Goal: Transaction & Acquisition: Download file/media

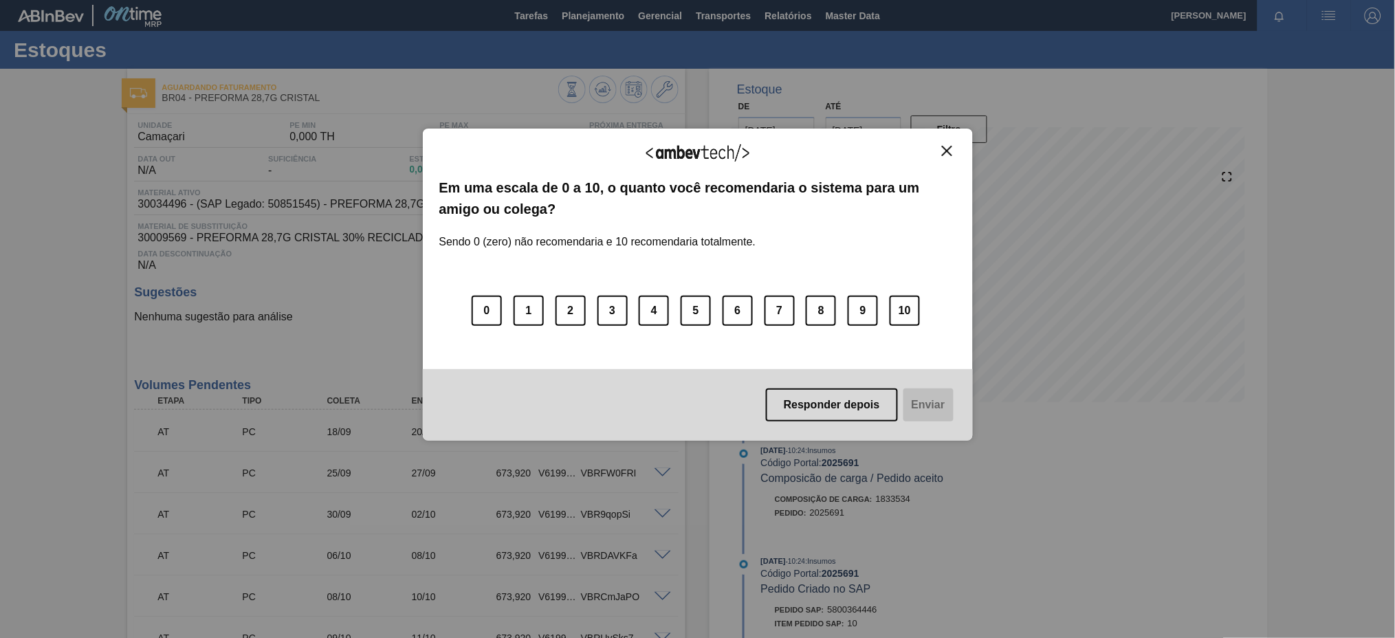
scroll to position [193, 0]
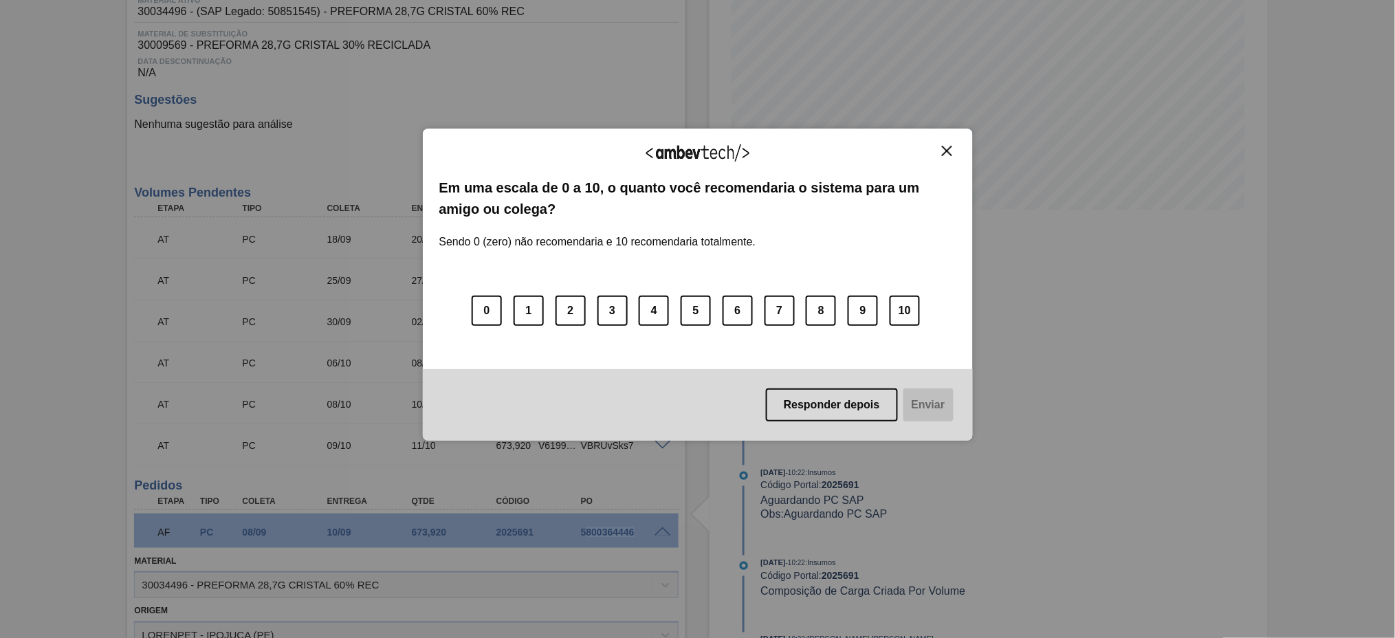
click at [940, 154] on button "Close" at bounding box center [947, 151] width 19 height 12
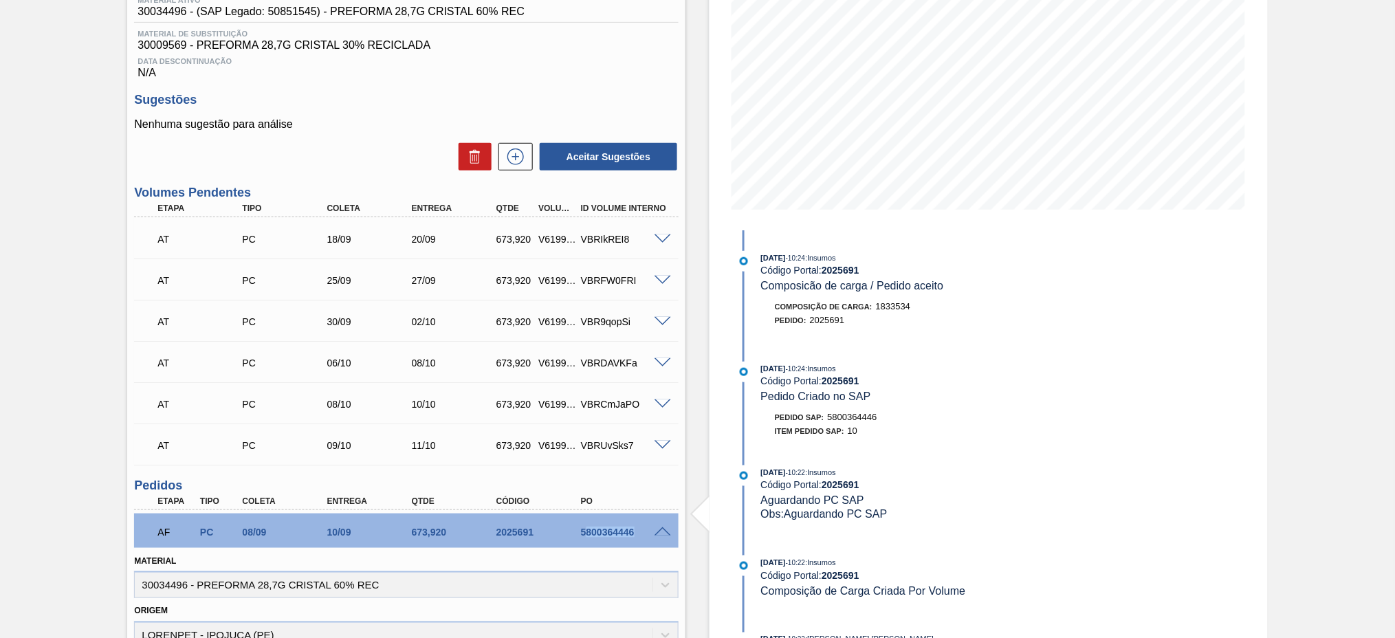
scroll to position [0, 0]
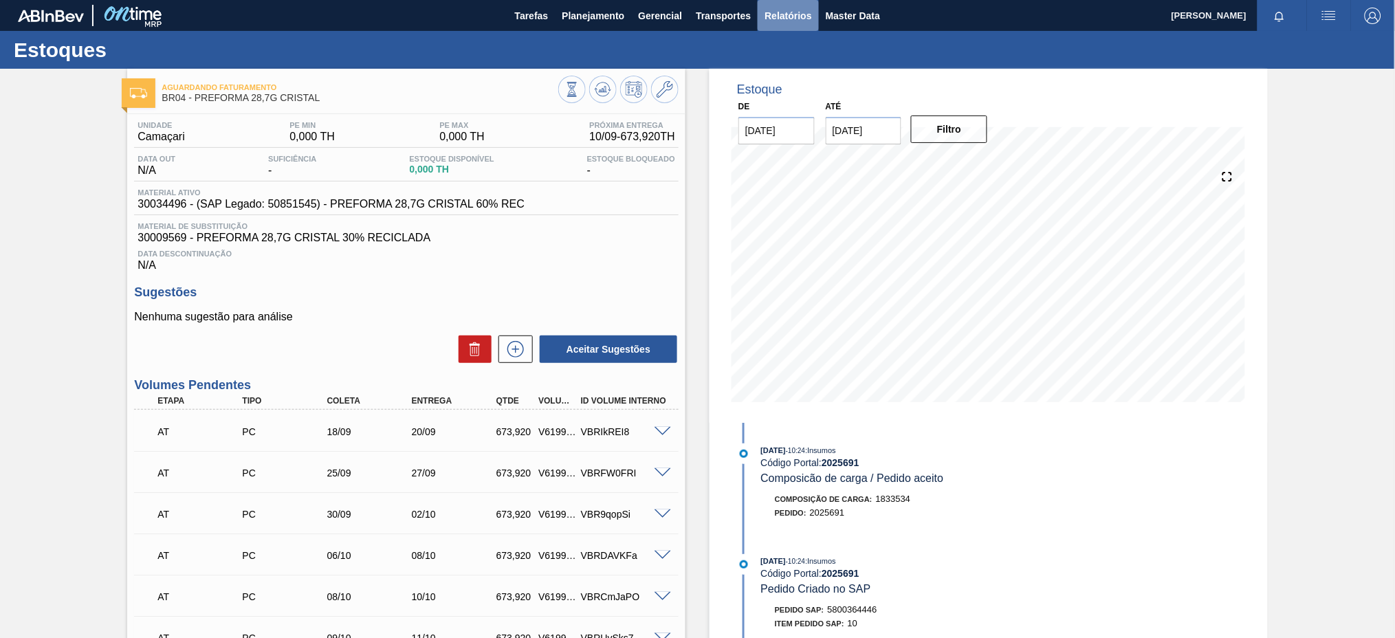
click at [760, 19] on button "Relatórios" at bounding box center [788, 15] width 61 height 31
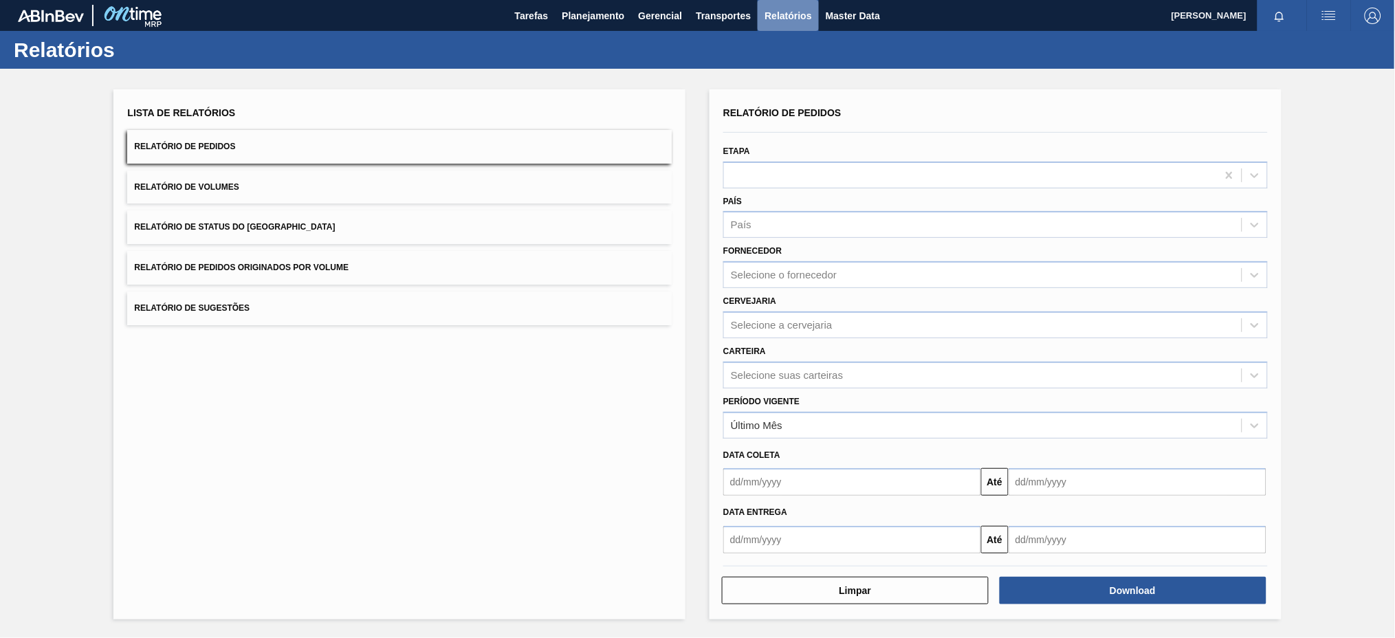
click at [760, 19] on button "Relatórios" at bounding box center [788, 15] width 61 height 31
click at [297, 268] on span "Relatório de Pedidos Originados por Volume" at bounding box center [241, 268] width 215 height 10
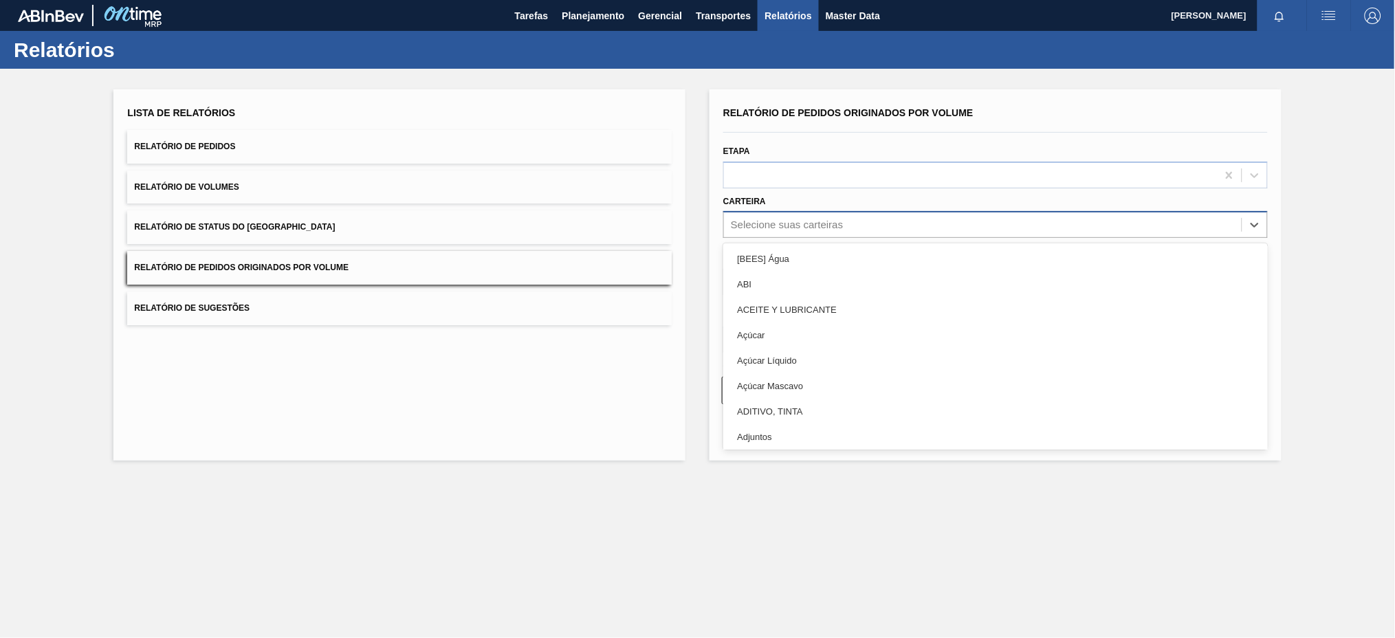
click at [789, 219] on div "Selecione suas carteiras" at bounding box center [787, 225] width 112 height 12
type input "pre"
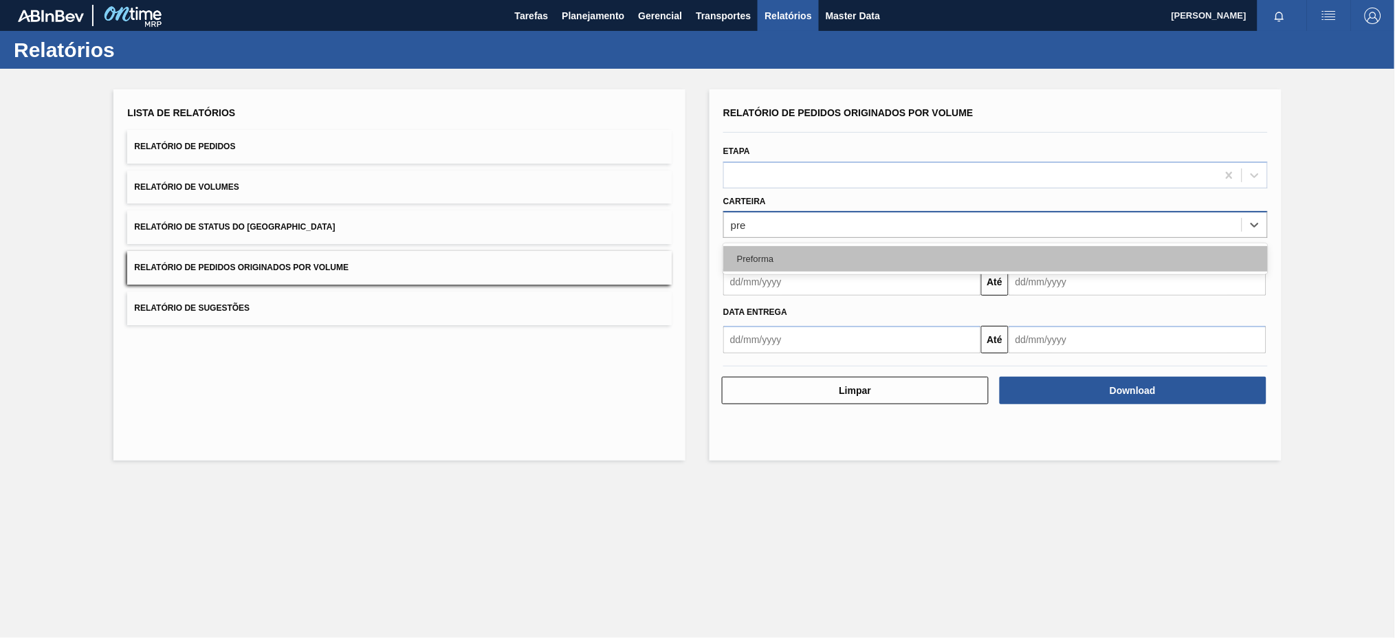
click at [762, 258] on div "Preforma" at bounding box center [995, 258] width 545 height 25
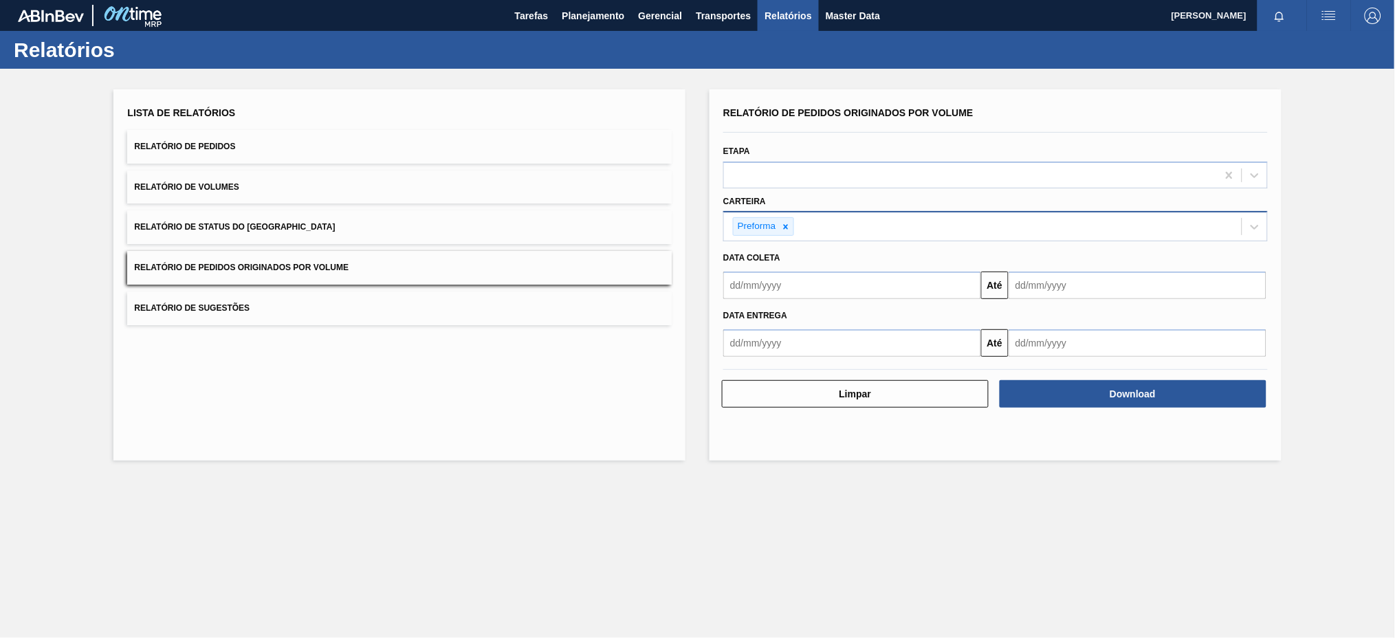
click at [762, 258] on span "Data coleta" at bounding box center [751, 258] width 57 height 10
click at [756, 287] on input "text" at bounding box center [852, 286] width 258 height 28
click at [738, 316] on button "Previous Month" at bounding box center [736, 319] width 10 height 10
click at [745, 386] on div "3" at bounding box center [739, 384] width 19 height 19
type input "[DATE]"
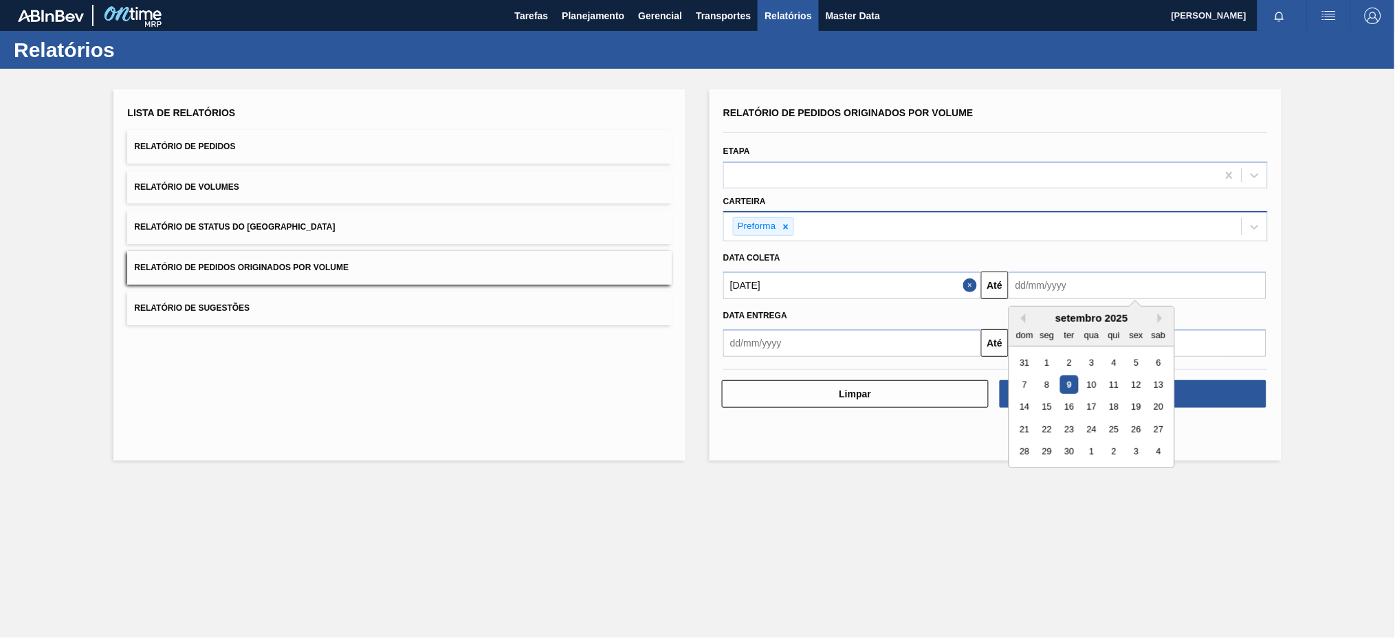
drag, startPoint x: 1104, startPoint y: 284, endPoint x: 1073, endPoint y: 391, distance: 111.2
click at [1073, 299] on div "Previous Month Next Month setembro 2025 dom seg ter qua qui sex sab 31 1 2 3 4 …" at bounding box center [1138, 286] width 258 height 28
click at [1073, 391] on div "9" at bounding box center [1069, 384] width 19 height 19
type input "[DATE]"
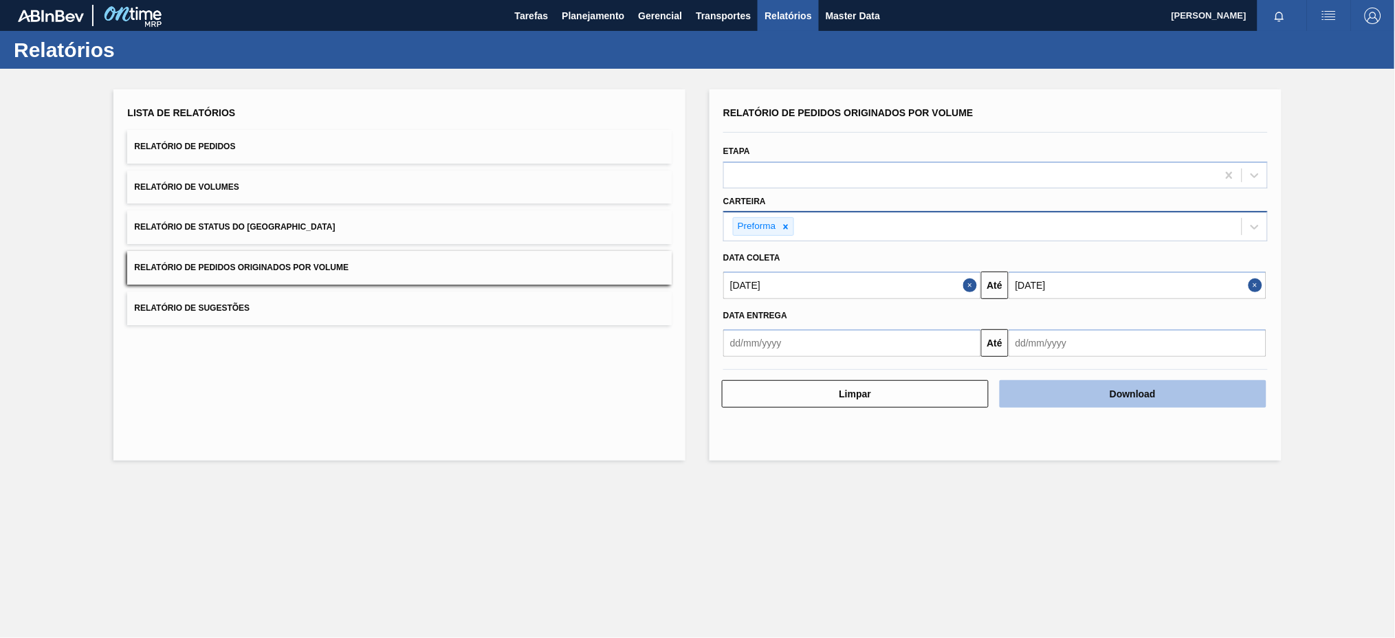
click at [1080, 391] on button "Download" at bounding box center [1133, 394] width 267 height 28
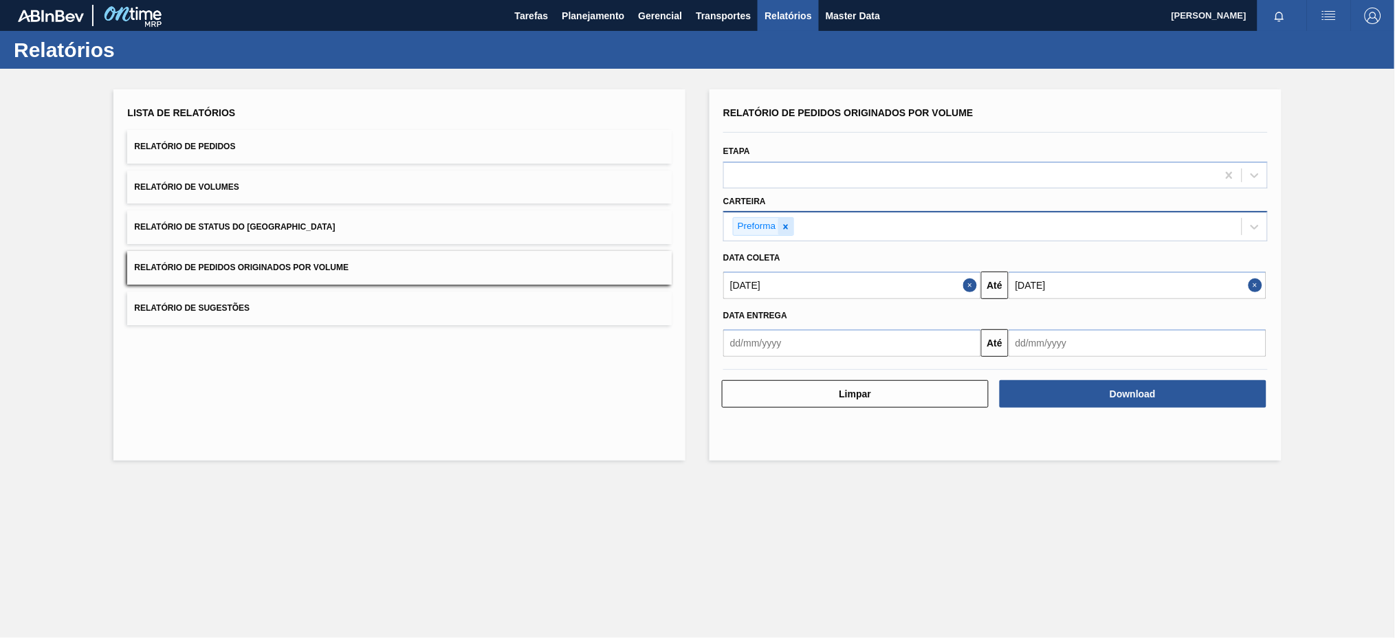
click at [788, 222] on icon at bounding box center [786, 227] width 10 height 10
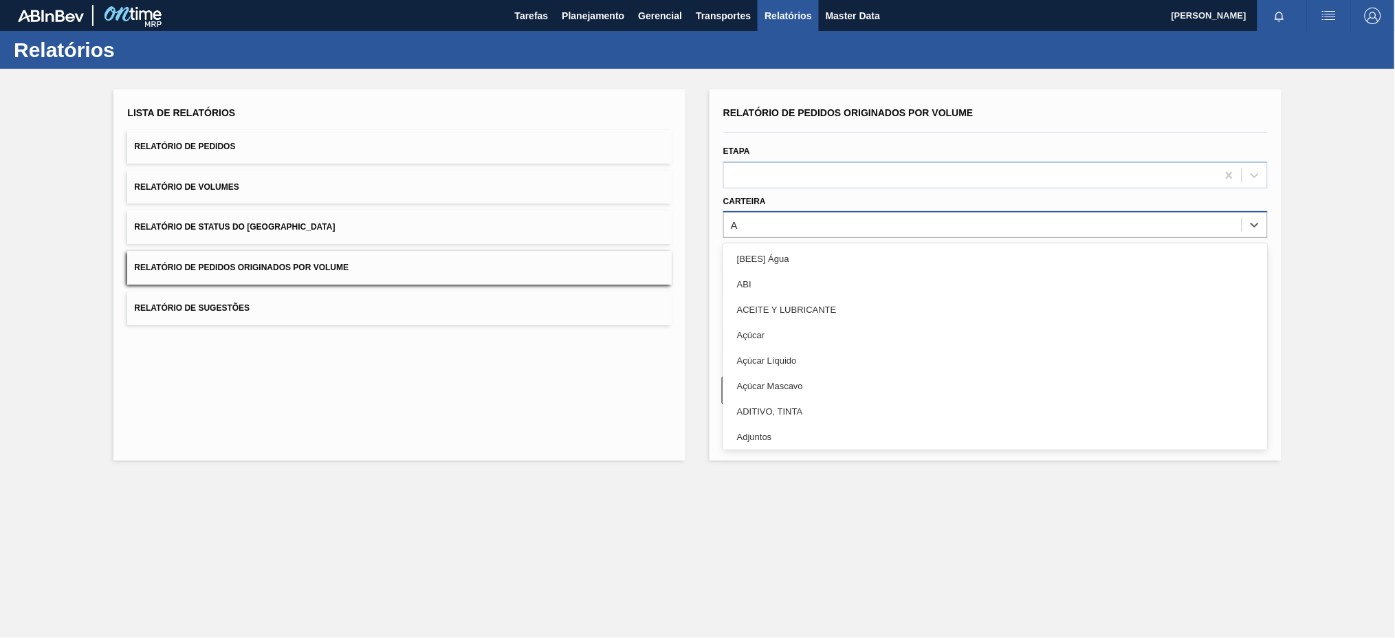
type input "AÇ"
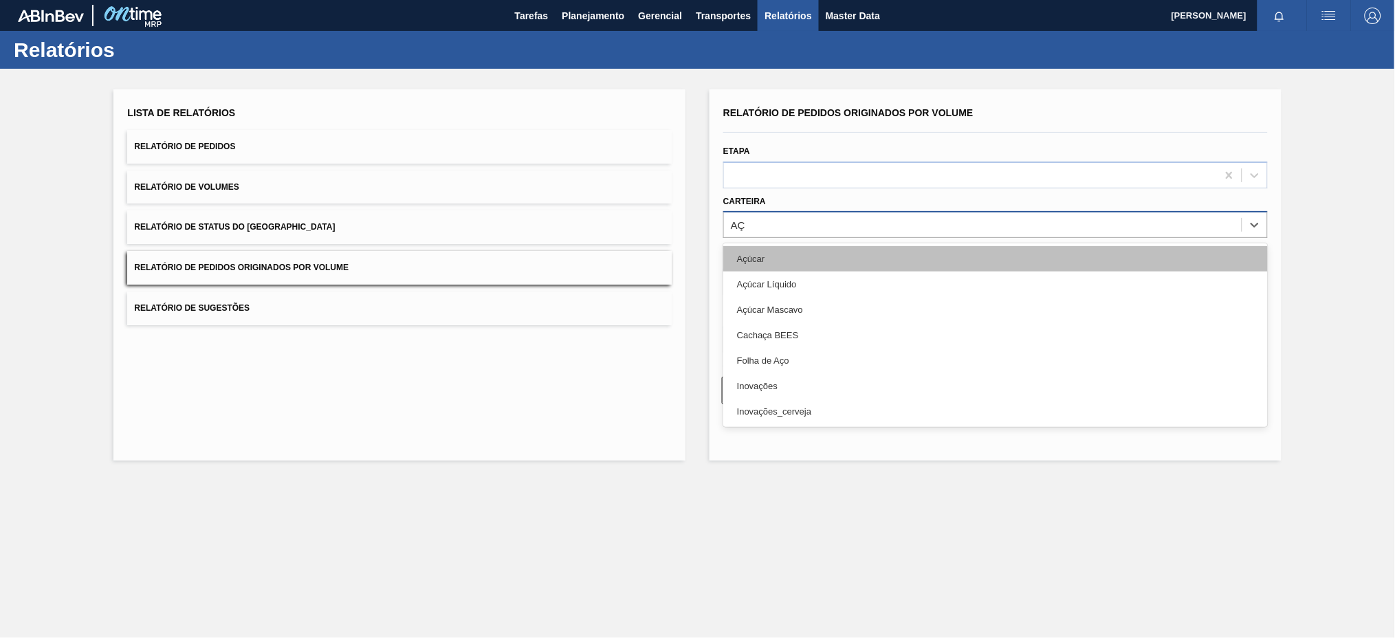
click at [761, 262] on div "Açúcar" at bounding box center [995, 258] width 545 height 25
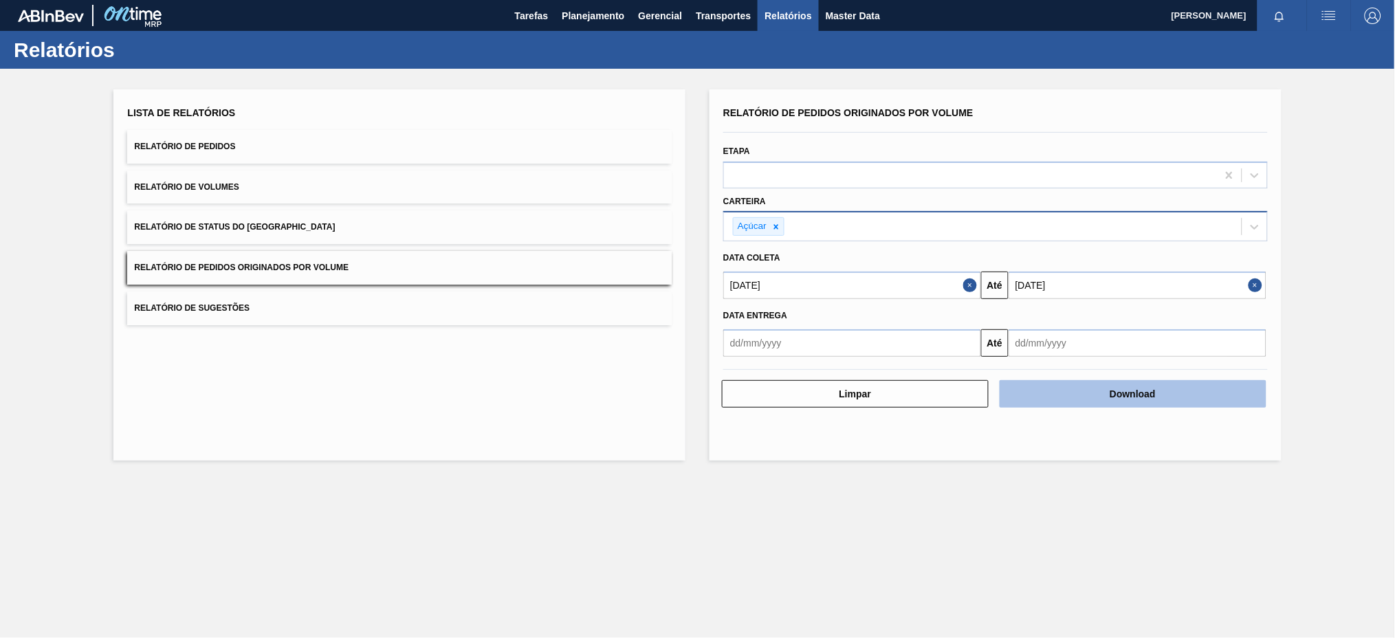
click at [1088, 395] on button "Download" at bounding box center [1133, 394] width 267 height 28
